Goal: Transaction & Acquisition: Subscribe to service/newsletter

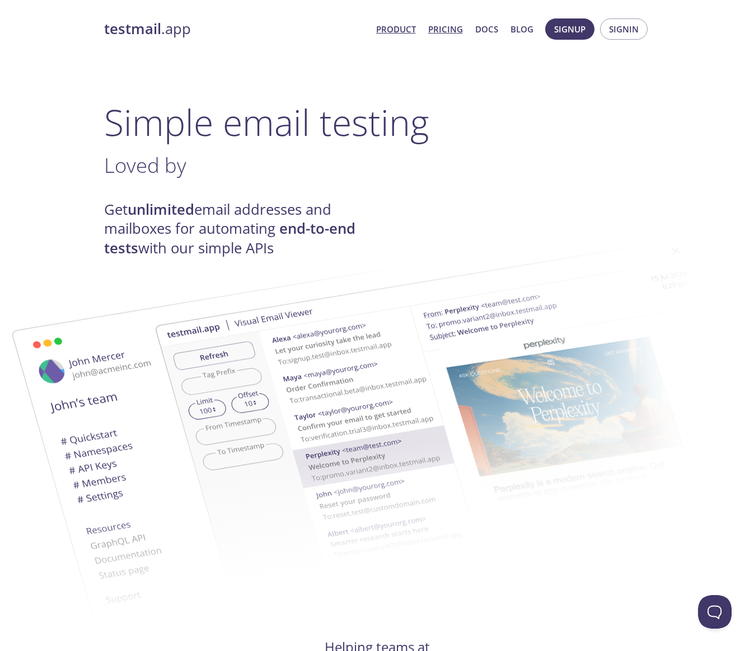
click at [448, 30] on link "Pricing" at bounding box center [445, 29] width 35 height 15
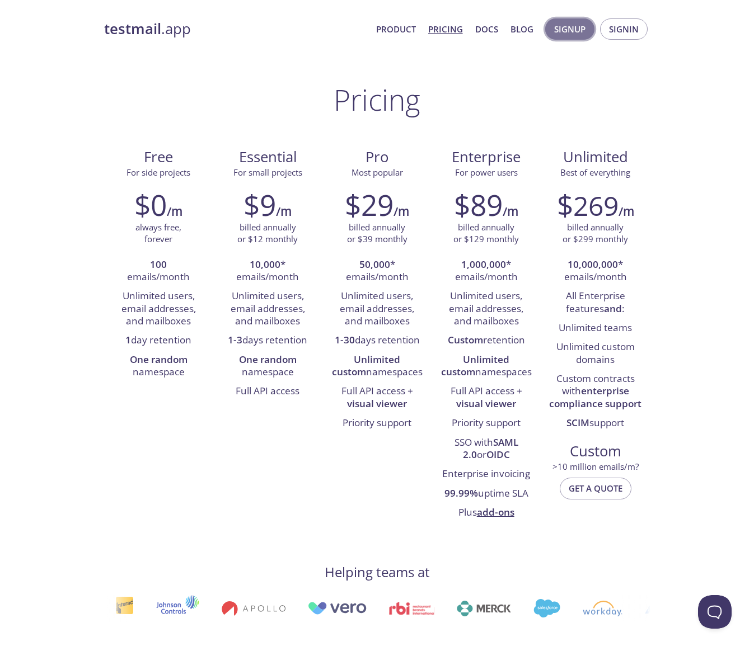
click at [572, 30] on span "Signup" at bounding box center [569, 29] width 31 height 15
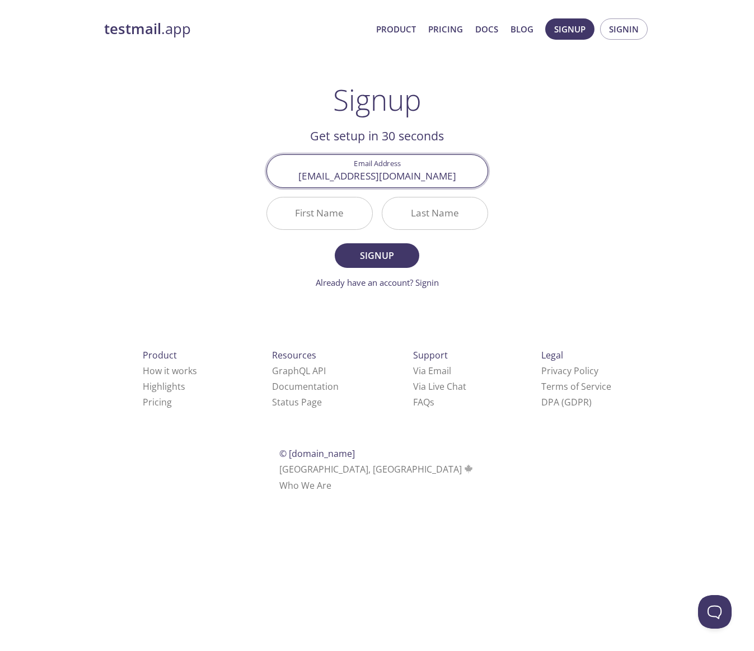
type input "jan.langedijk@socialtrade.nl"
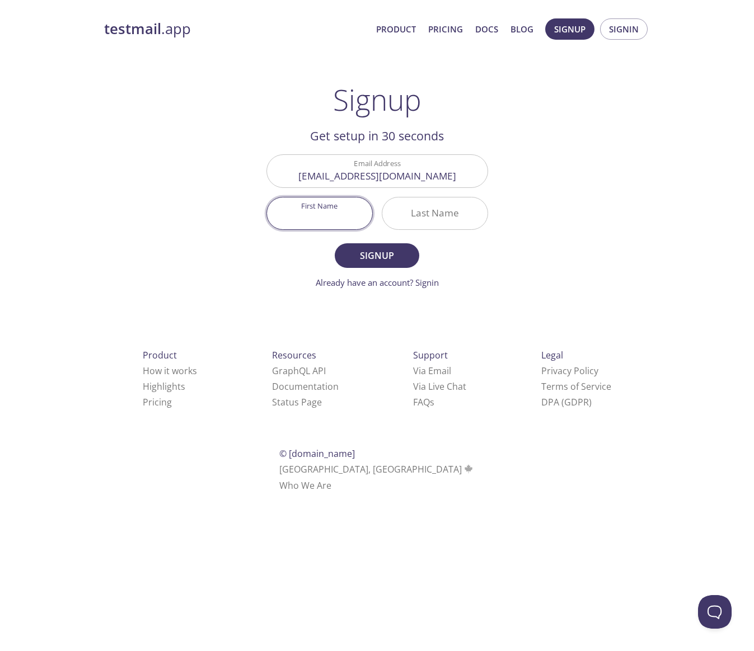
click at [340, 209] on input "First Name" at bounding box center [319, 214] width 105 height 32
type input "Jan"
click at [441, 218] on input "Last Name" at bounding box center [434, 214] width 105 height 32
type input "Langedijk"
click at [374, 256] on span "Signup" at bounding box center [376, 256] width 59 height 16
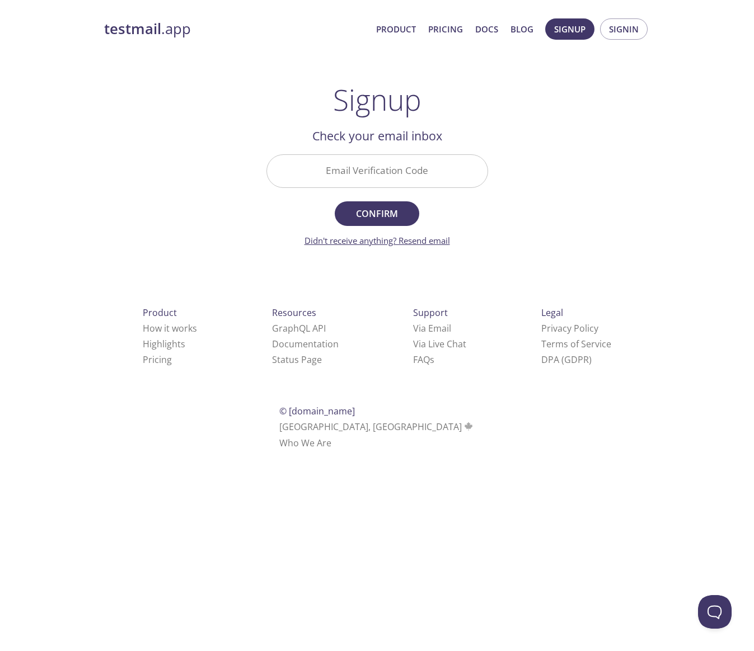
click at [390, 242] on link "Didn't receive anything? Resend email" at bounding box center [377, 240] width 146 height 11
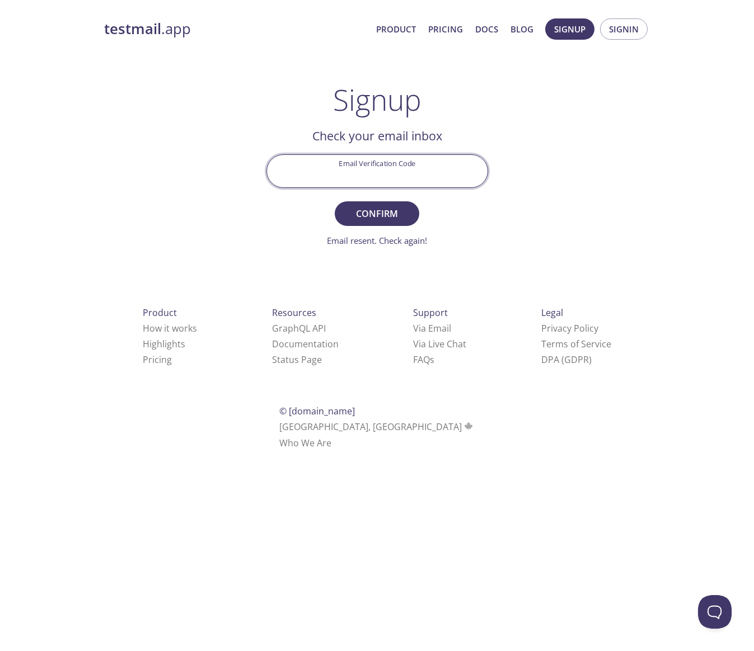
click at [373, 175] on input "Email Verification Code" at bounding box center [377, 171] width 221 height 32
paste input "J6HTWS4"
type input "J6HTWS4"
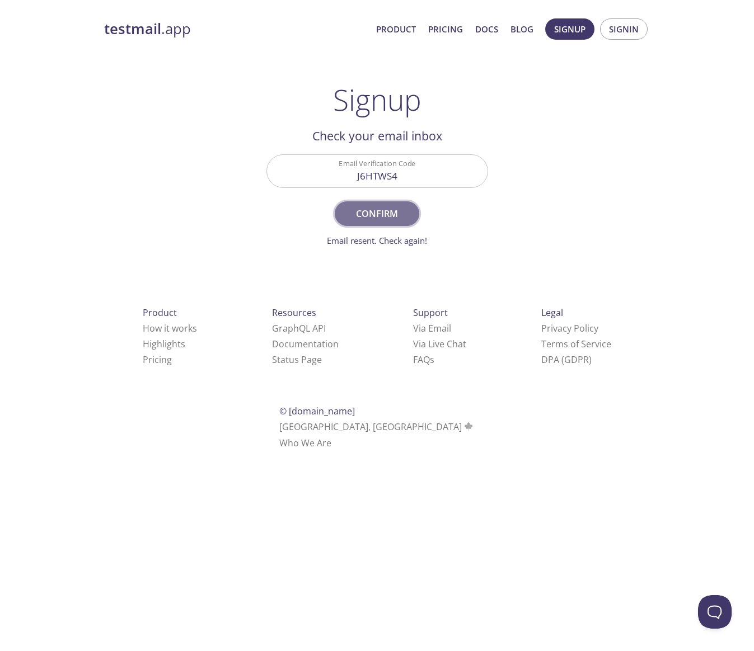
click at [383, 209] on span "Confirm" at bounding box center [376, 214] width 59 height 16
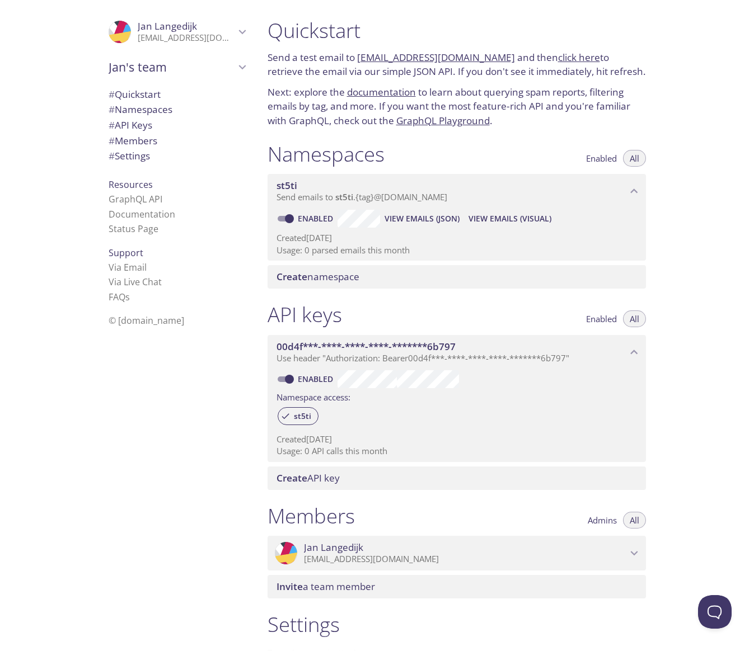
click at [140, 92] on span "# Quickstart" at bounding box center [135, 94] width 52 height 13
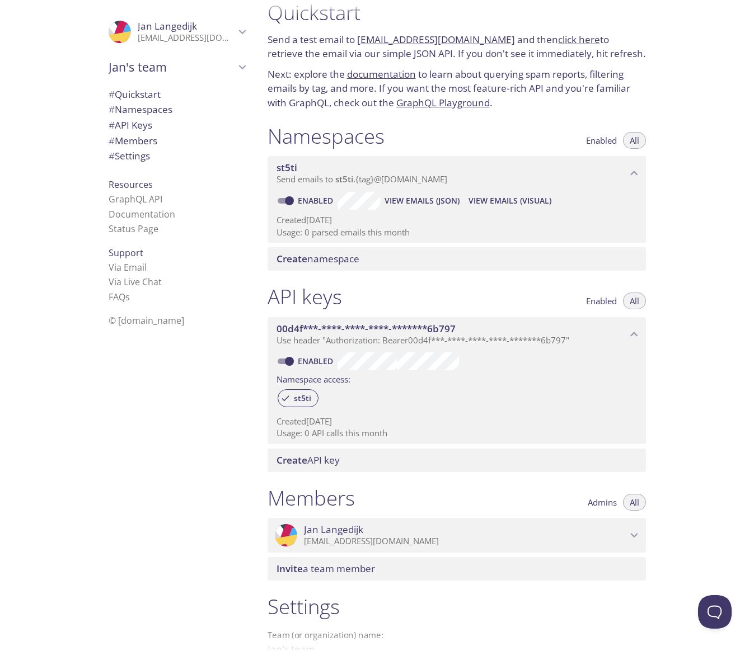
click at [242, 32] on icon "Jan Langedijk" at bounding box center [241, 32] width 7 height 4
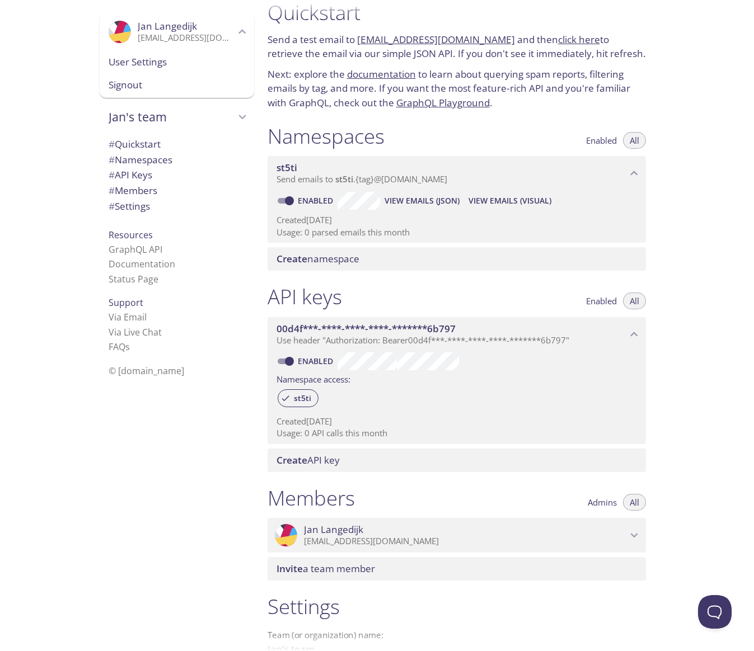
click at [163, 64] on span "User Settings" at bounding box center [177, 62] width 137 height 15
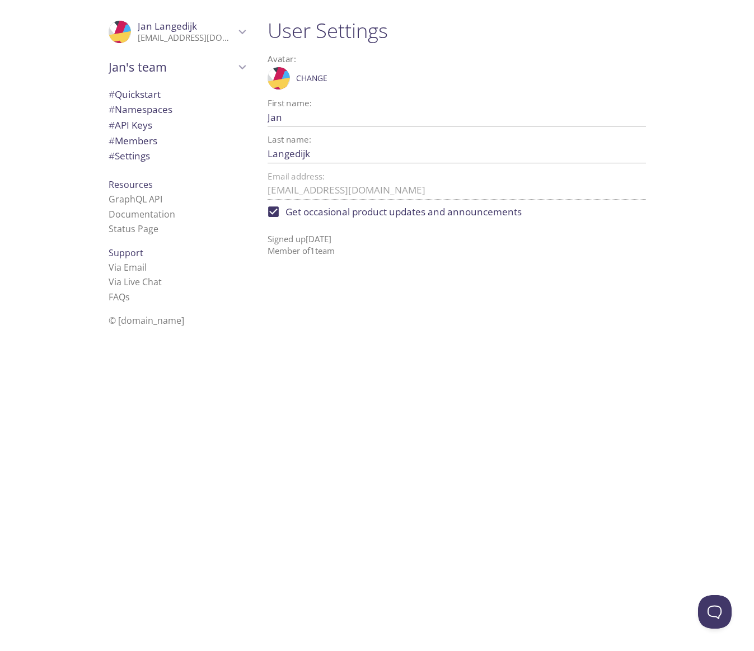
click at [152, 109] on span "# Namespaces" at bounding box center [141, 109] width 64 height 13
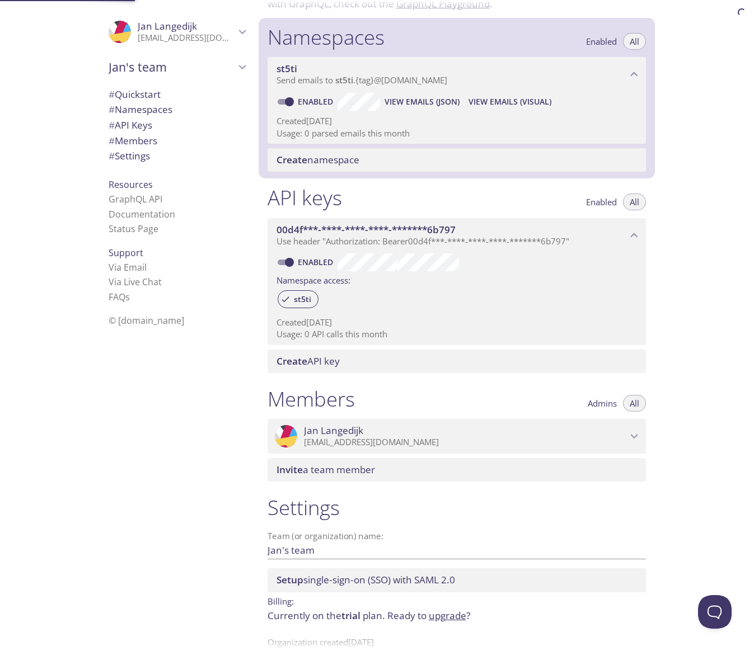
scroll to position [135, 0]
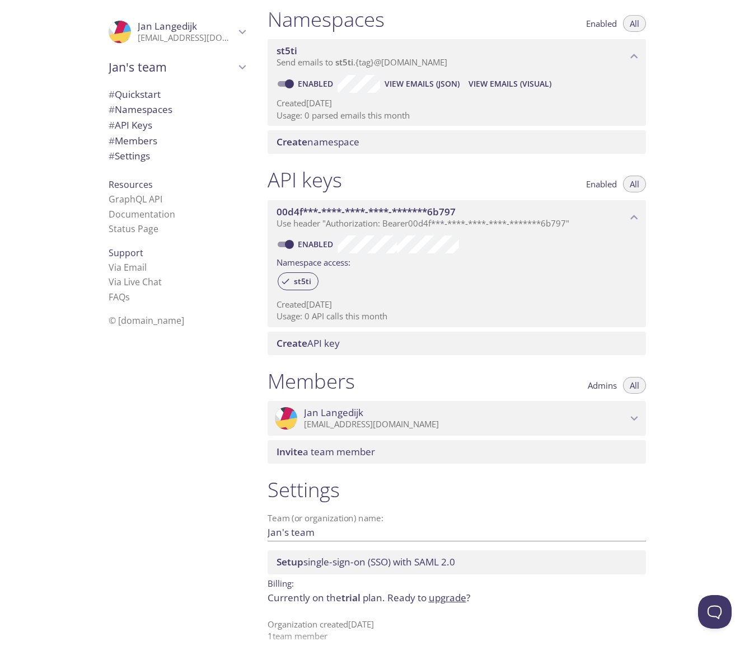
click at [421, 58] on span "Send emails to st5ti . {tag} @inbox.testmail.app" at bounding box center [361, 62] width 171 height 11
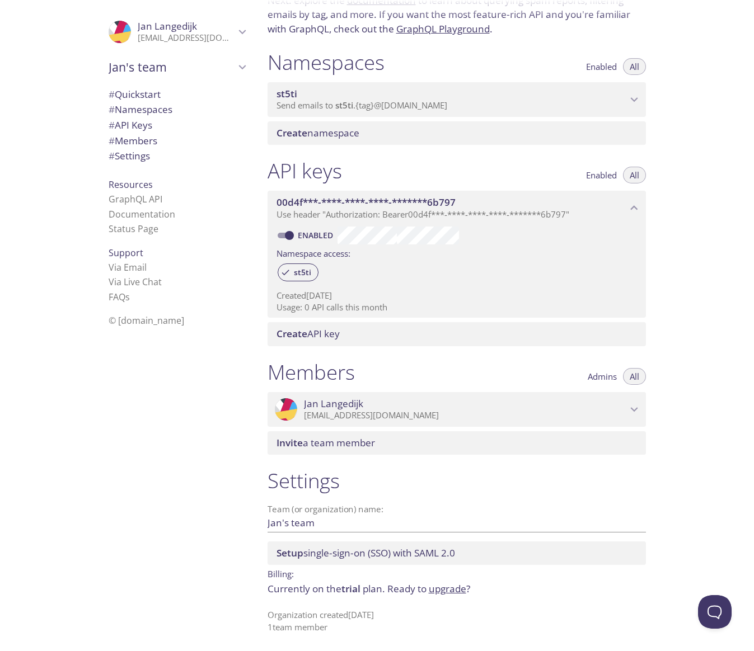
scroll to position [83, 0]
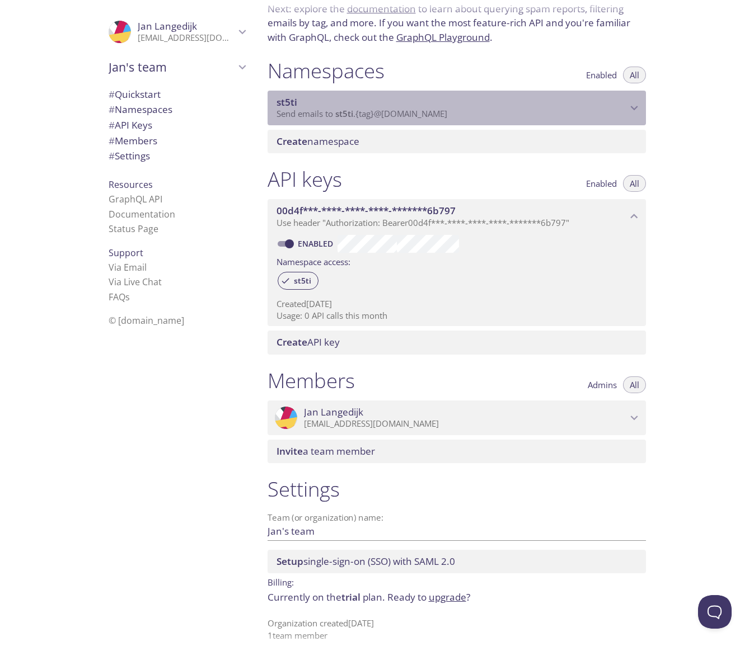
click at [634, 103] on icon "st5ti namespace" at bounding box center [634, 108] width 15 height 15
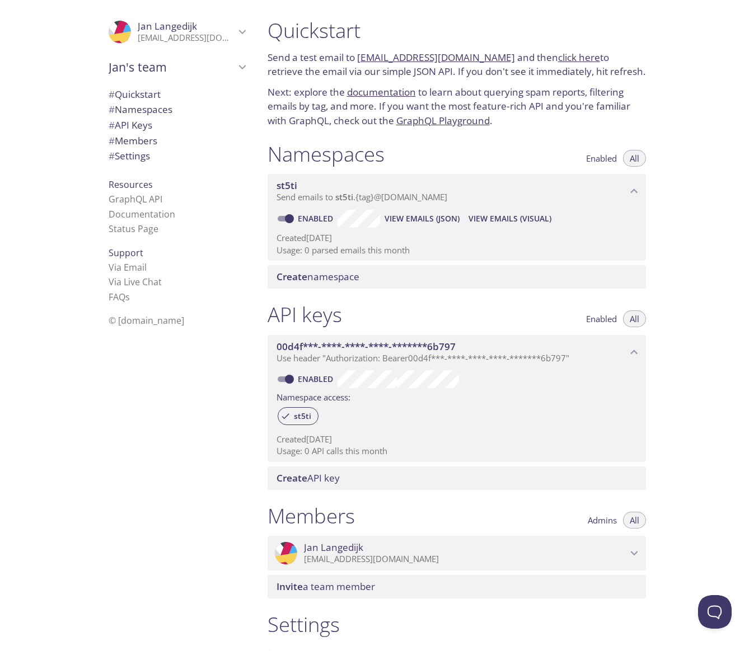
scroll to position [0, 0]
click at [601, 158] on span "Enabled" at bounding box center [601, 158] width 31 height 0
click at [630, 158] on span "All" at bounding box center [635, 158] width 10 height 0
click at [558, 58] on link "click here" at bounding box center [579, 57] width 42 height 13
click at [560, 57] on link "click here" at bounding box center [579, 57] width 42 height 13
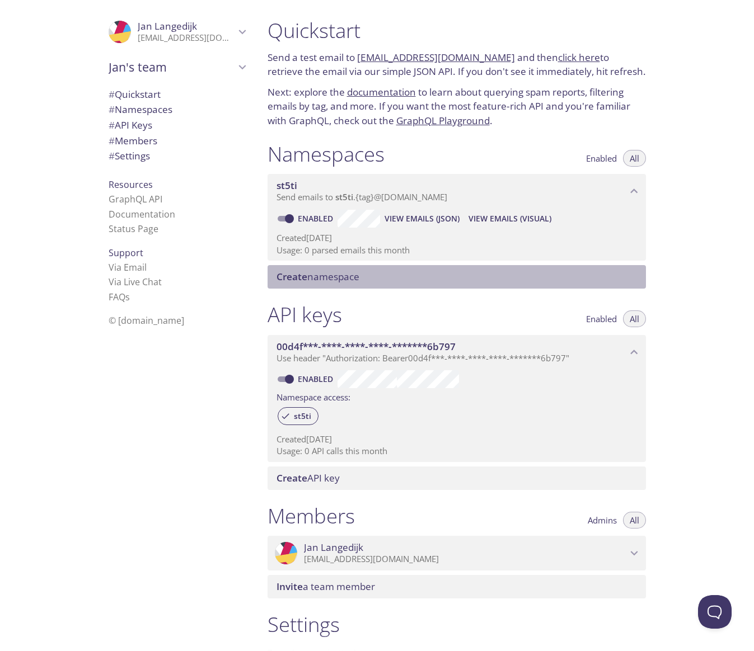
click at [303, 274] on span "Create" at bounding box center [291, 276] width 31 height 13
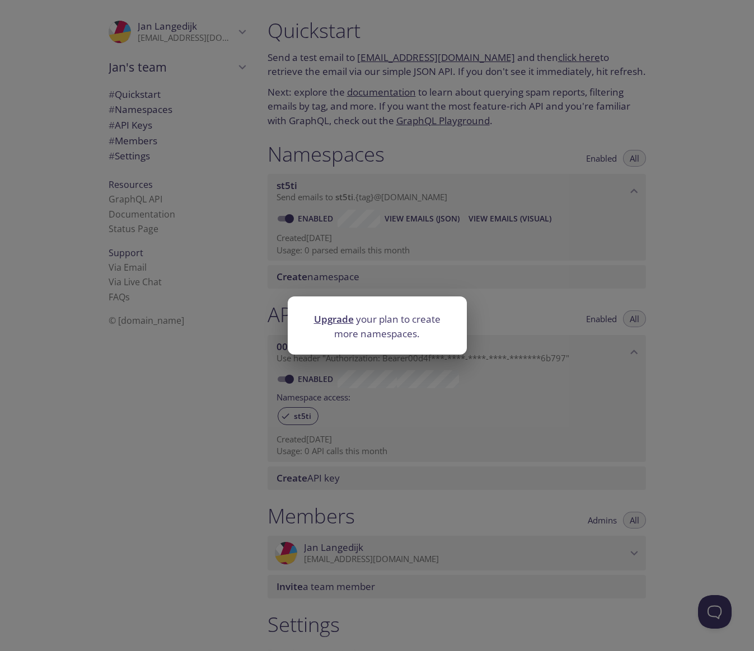
click at [693, 261] on div "Upgrade your plan to create more namespaces." at bounding box center [377, 325] width 754 height 651
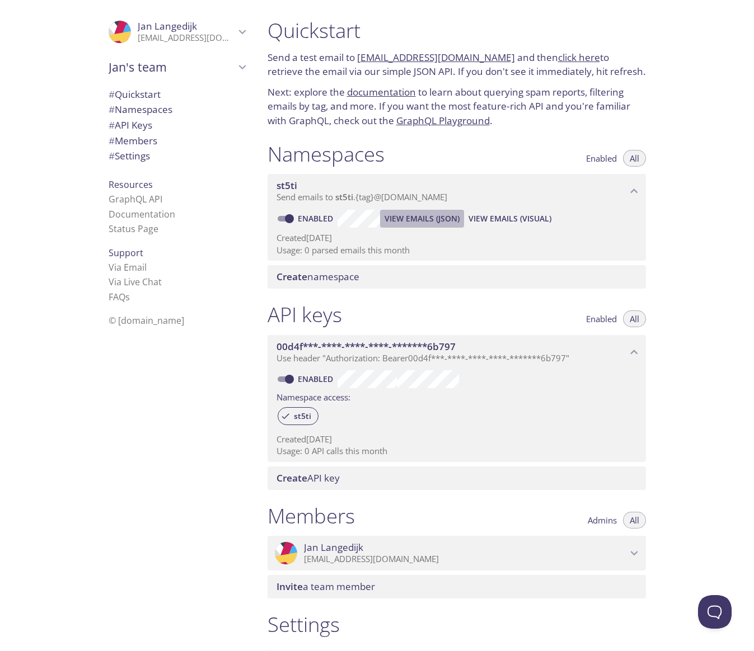
click at [416, 217] on span "View Emails (JSON)" at bounding box center [422, 218] width 75 height 13
click at [512, 214] on span "View Emails (Visual)" at bounding box center [509, 218] width 83 height 13
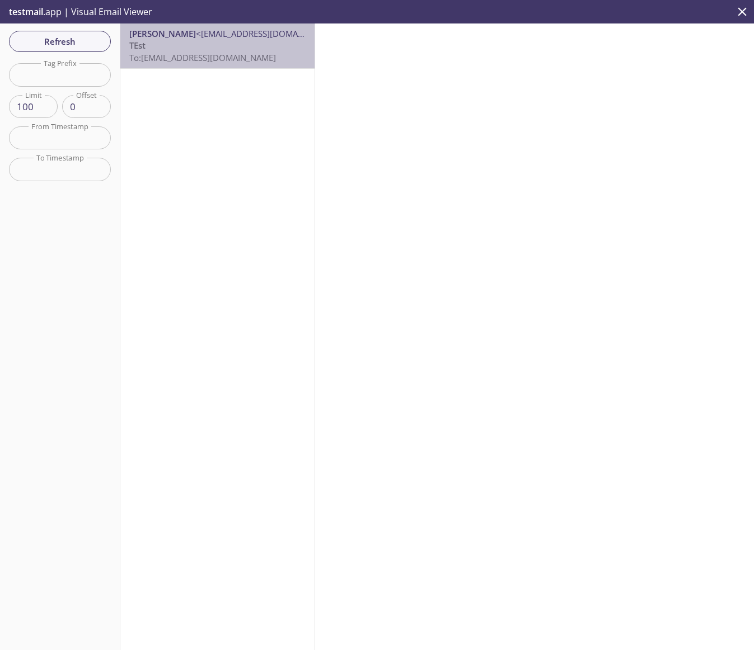
click at [208, 52] on span "To: st5ti.klpa@inbox.testmail.app" at bounding box center [202, 57] width 147 height 11
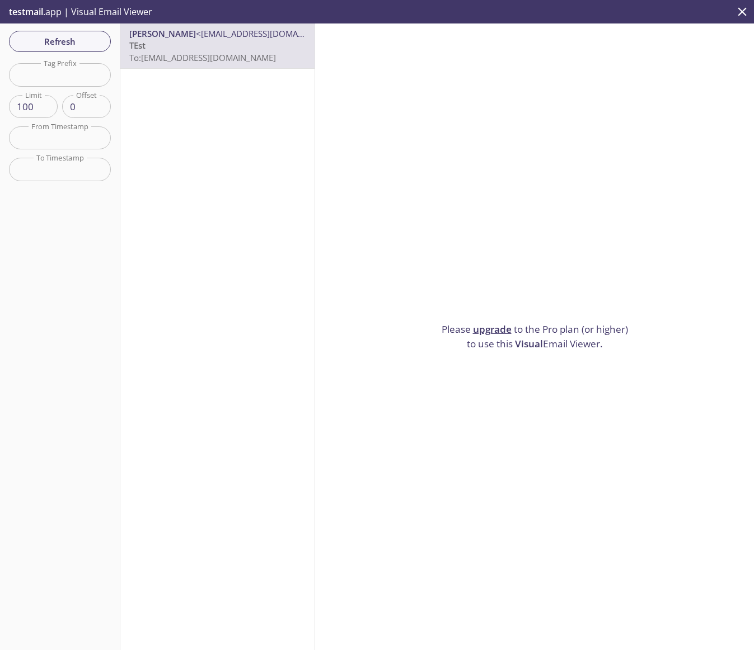
click at [39, 16] on span "testmail" at bounding box center [26, 12] width 34 height 12
click at [79, 13] on p "testmail .app | Visual Email Viewer" at bounding box center [79, 12] width 159 height 24
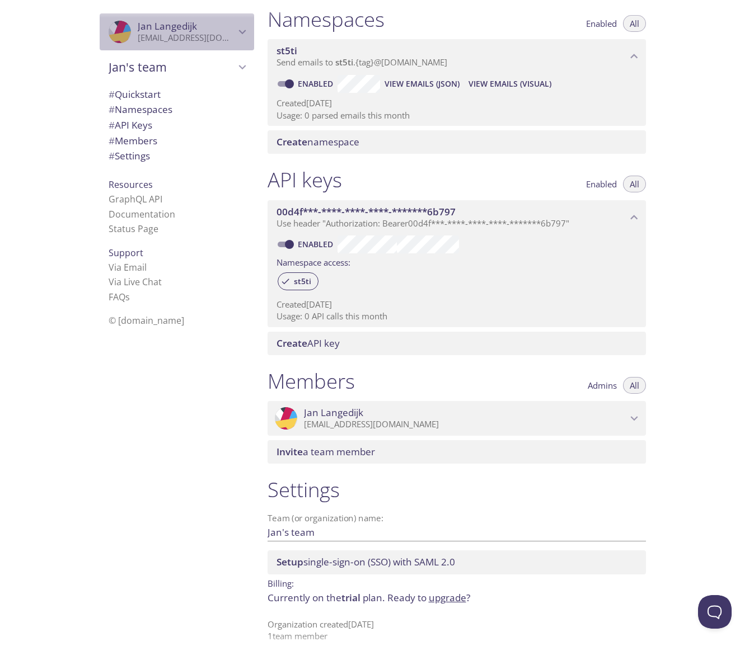
click at [158, 32] on p "jan.langedijk@socialtrade.nl" at bounding box center [186, 37] width 97 height 11
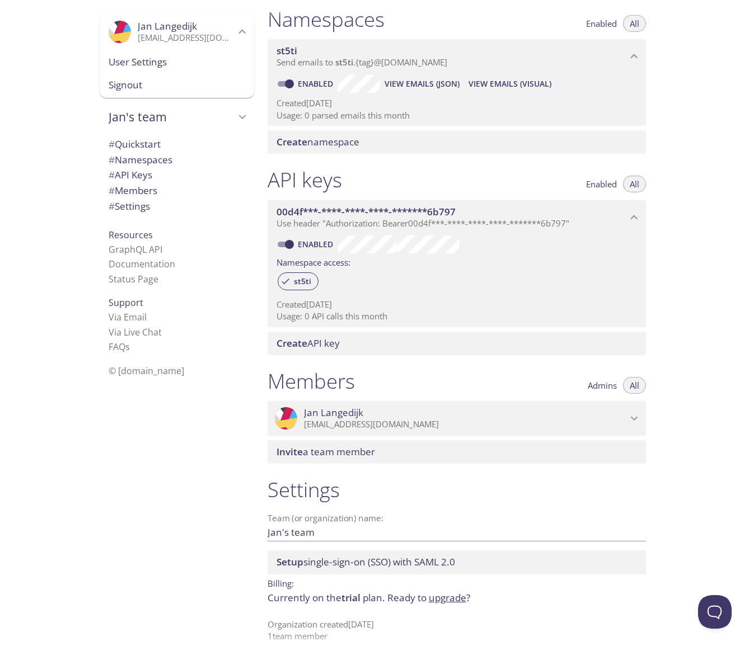
click at [144, 64] on span "User Settings" at bounding box center [177, 62] width 137 height 15
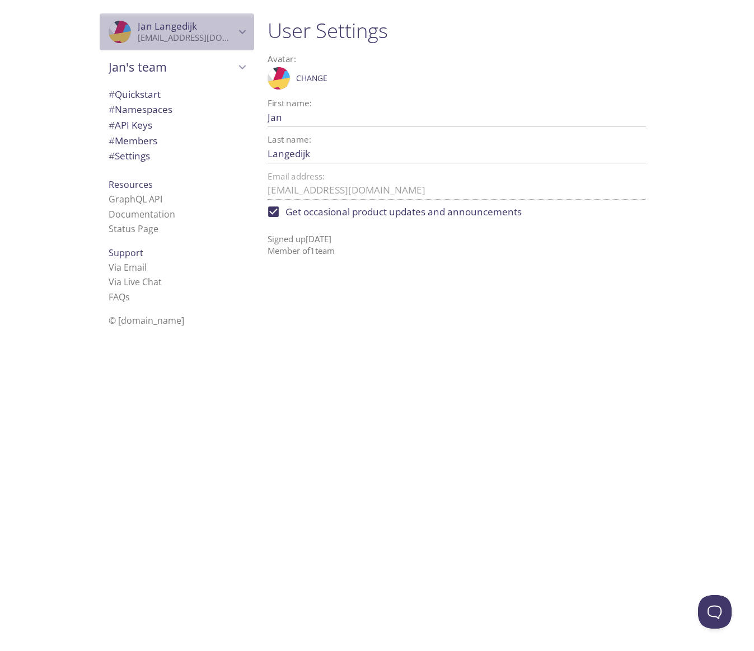
click at [116, 26] on icon ".cls-1 { fill: #6d5ca8; } .cls-2 { fill: #3fc191; } .cls-3 { fill: #3b4752; } .…" at bounding box center [120, 32] width 22 height 22
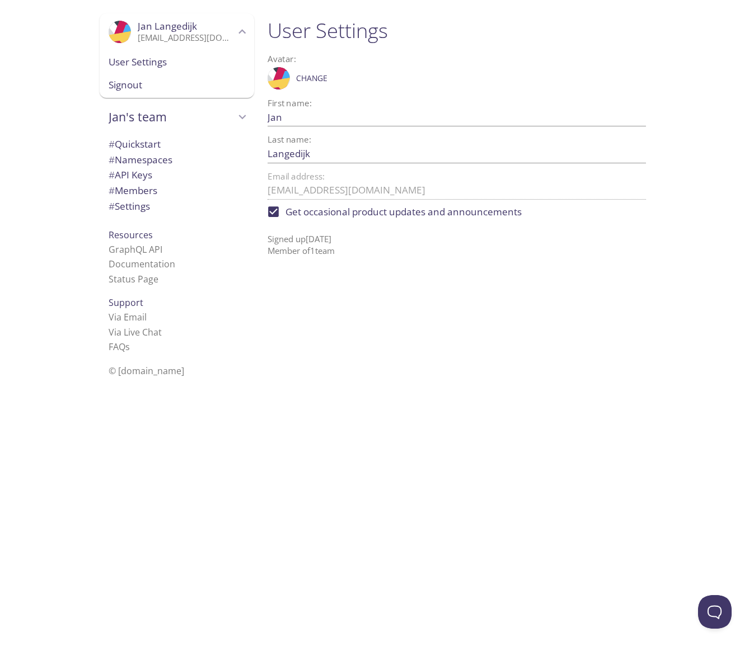
click at [532, 71] on div ".cls-1 { fill: #6d5ca8; } .cls-2 { fill: #3fc191; } .cls-3 { fill: #3b4752; } .…" at bounding box center [457, 78] width 378 height 28
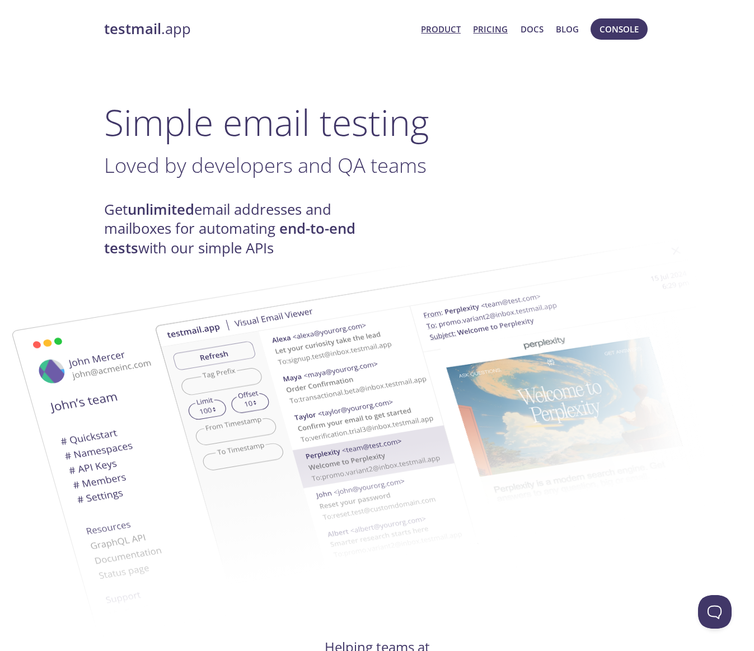
click at [500, 30] on link "Pricing" at bounding box center [490, 29] width 35 height 15
click at [621, 31] on span "Console" at bounding box center [618, 29] width 39 height 15
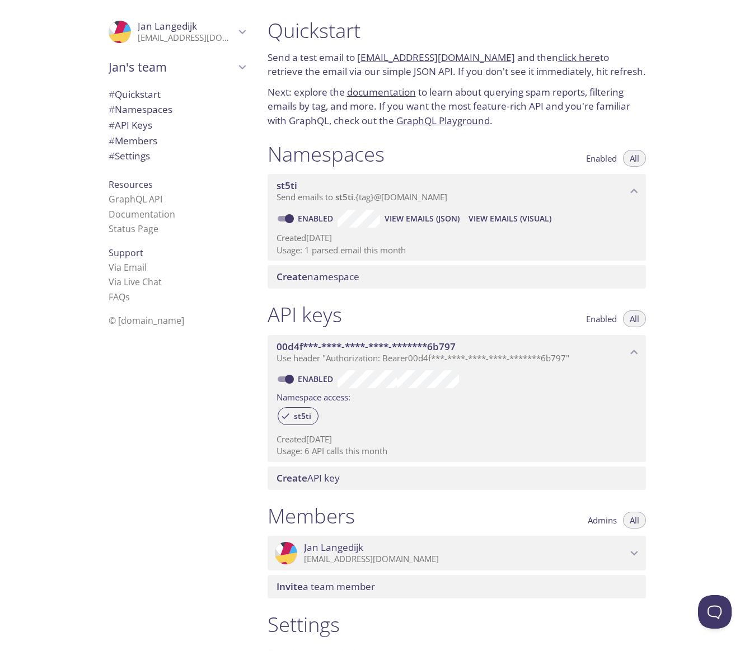
click at [437, 215] on span "View Emails (JSON)" at bounding box center [422, 218] width 75 height 13
